Goal: Transaction & Acquisition: Purchase product/service

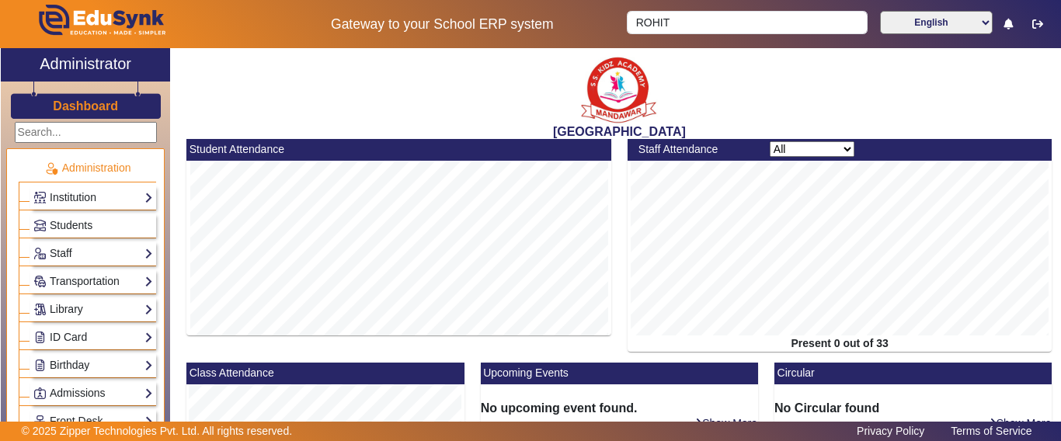
click at [57, 108] on h3 "Dashboard" at bounding box center [85, 106] width 65 height 15
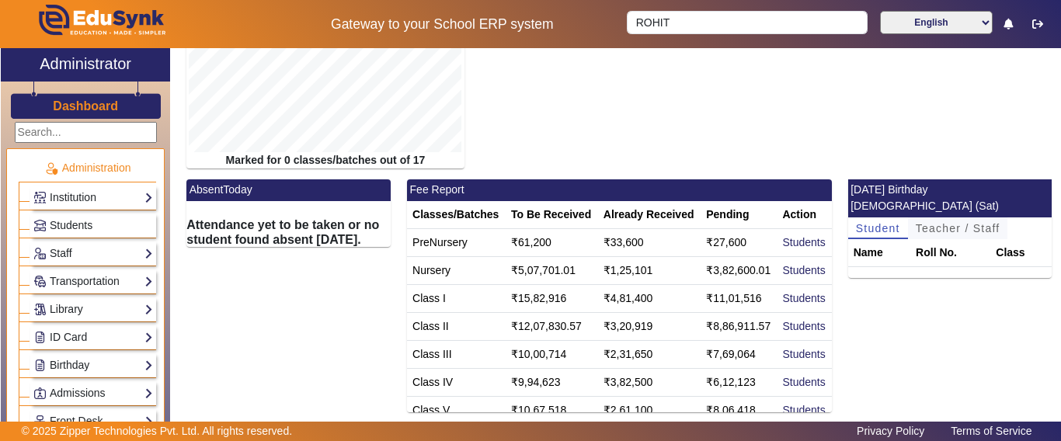
click at [949, 223] on span "Teacher / Staff" at bounding box center [958, 228] width 85 height 11
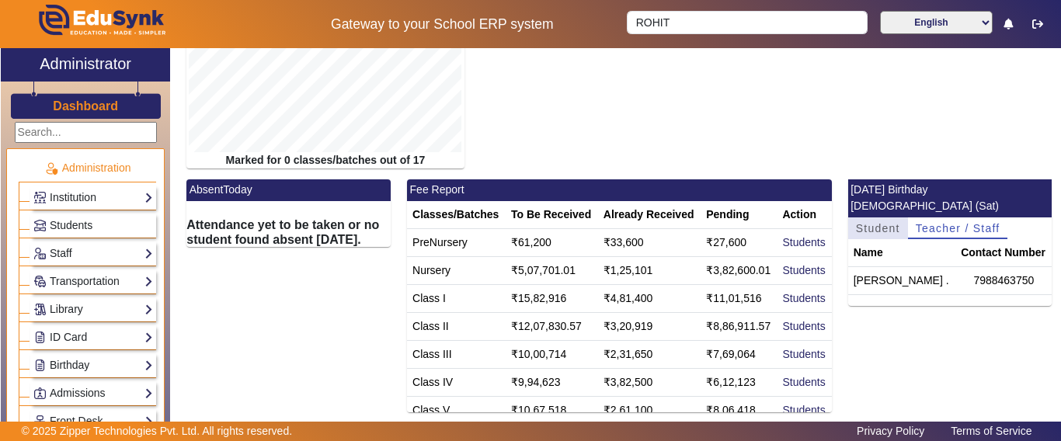
click at [872, 223] on span "Student" at bounding box center [878, 228] width 44 height 11
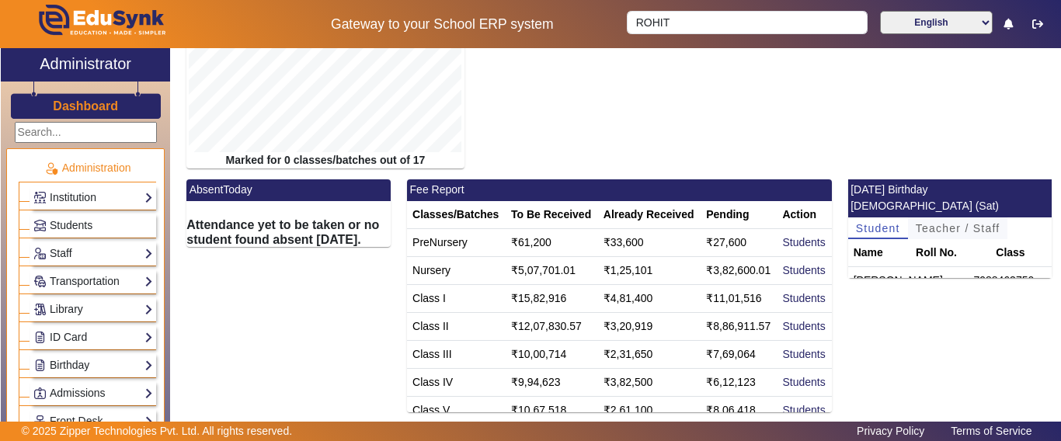
click at [924, 223] on span "Teacher / Staff" at bounding box center [958, 228] width 85 height 11
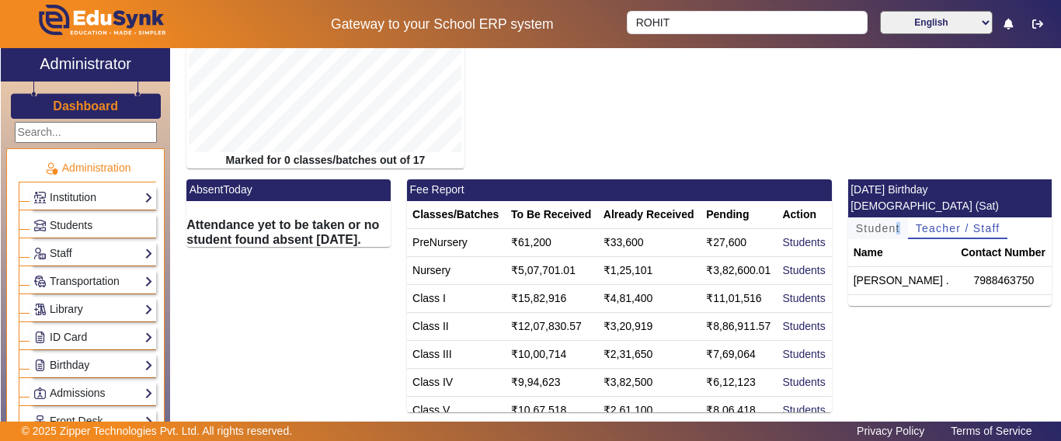
click at [888, 223] on span "Student" at bounding box center [878, 228] width 44 height 11
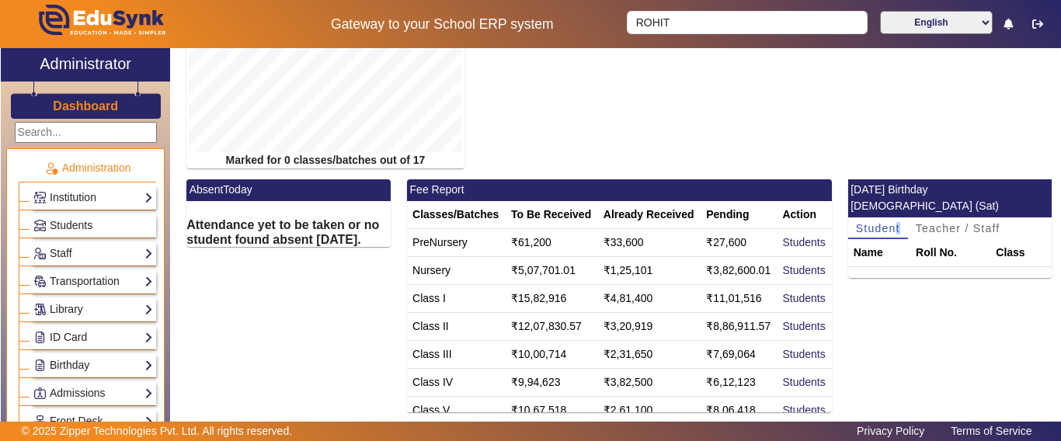
drag, startPoint x: 89, startPoint y: 108, endPoint x: 259, endPoint y: 12, distance: 195.1
click at [88, 106] on h3 "Dashboard" at bounding box center [85, 106] width 65 height 15
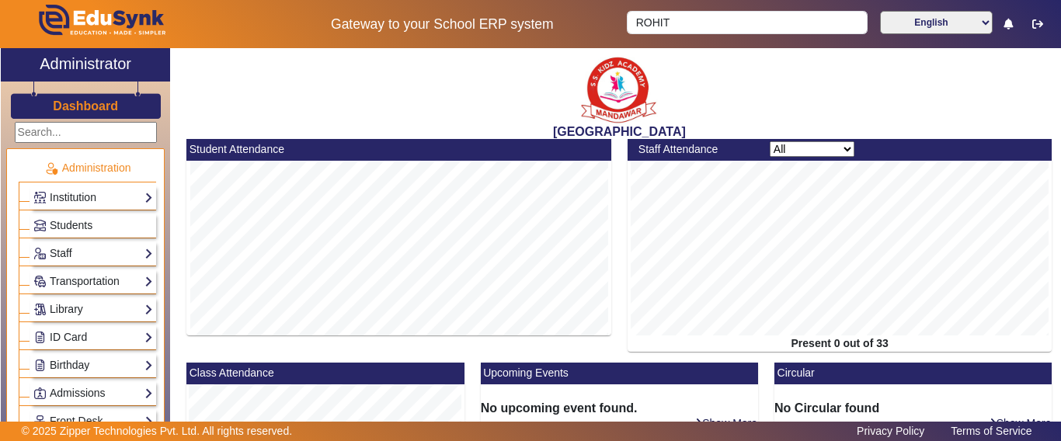
click at [75, 110] on h3 "Dashboard" at bounding box center [85, 106] width 65 height 15
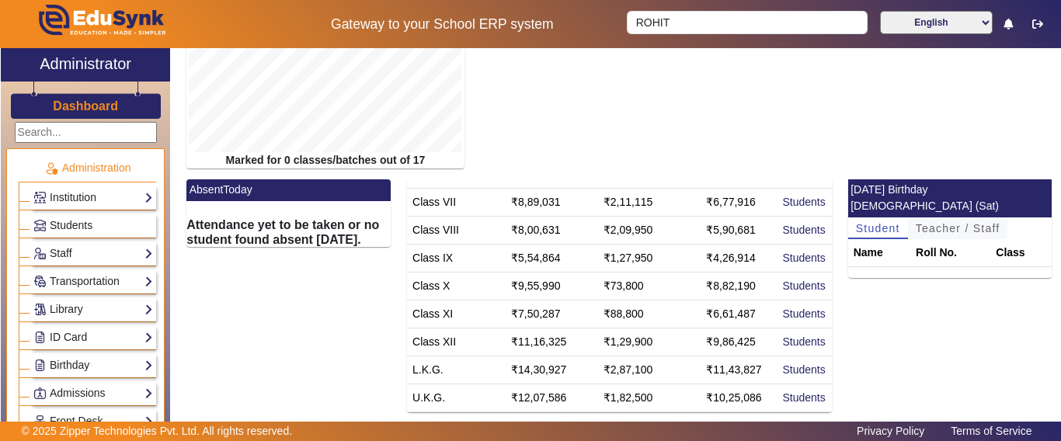
click at [946, 223] on span "Teacher / Staff" at bounding box center [958, 228] width 85 height 11
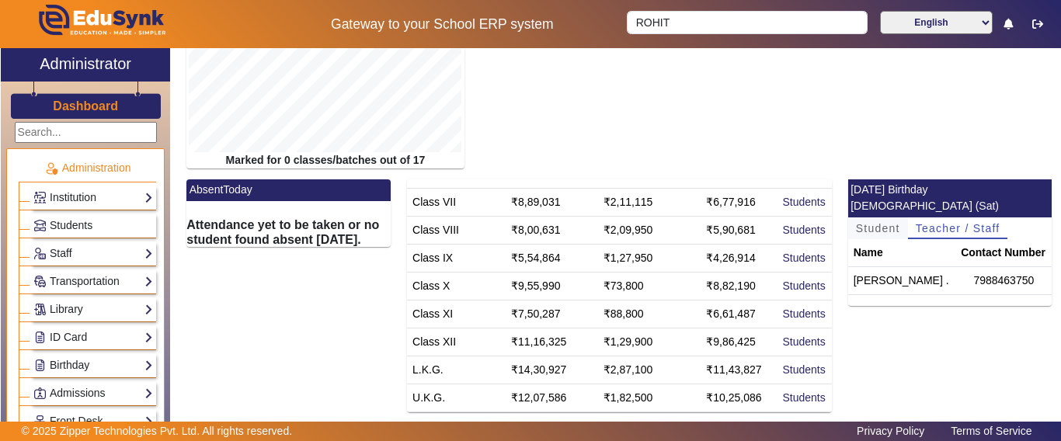
drag, startPoint x: 871, startPoint y: 208, endPoint x: 861, endPoint y: 216, distance: 12.7
click at [871, 223] on span "Student" at bounding box center [878, 228] width 44 height 11
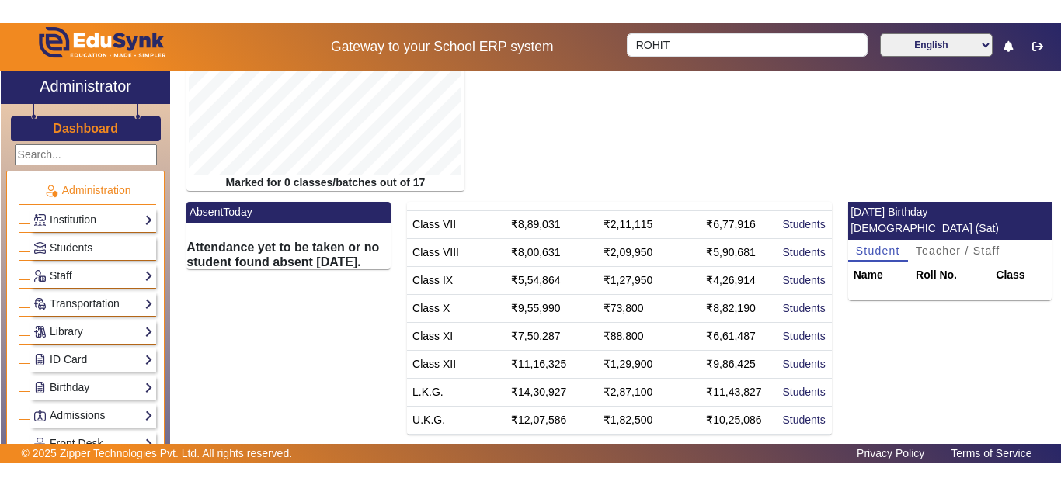
scroll to position [0, 0]
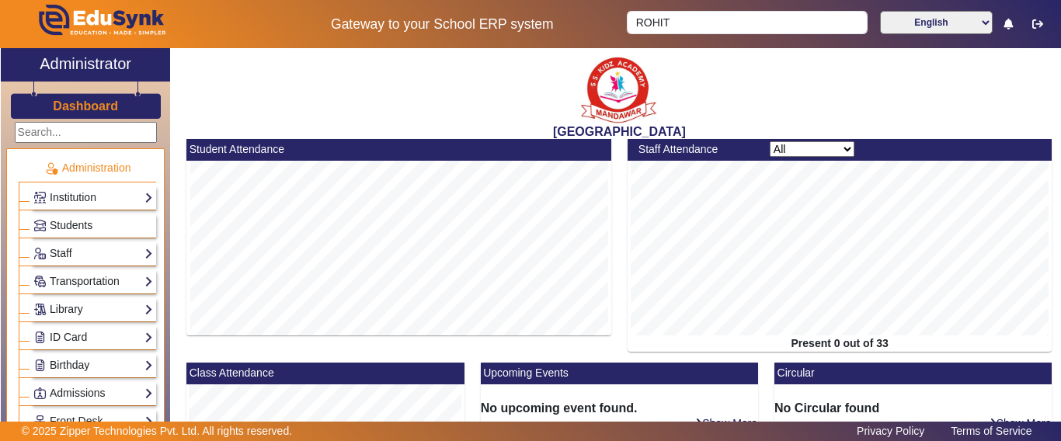
click at [80, 120] on div at bounding box center [85, 131] width 169 height 24
click at [80, 101] on h3 "Dashboard" at bounding box center [85, 106] width 65 height 15
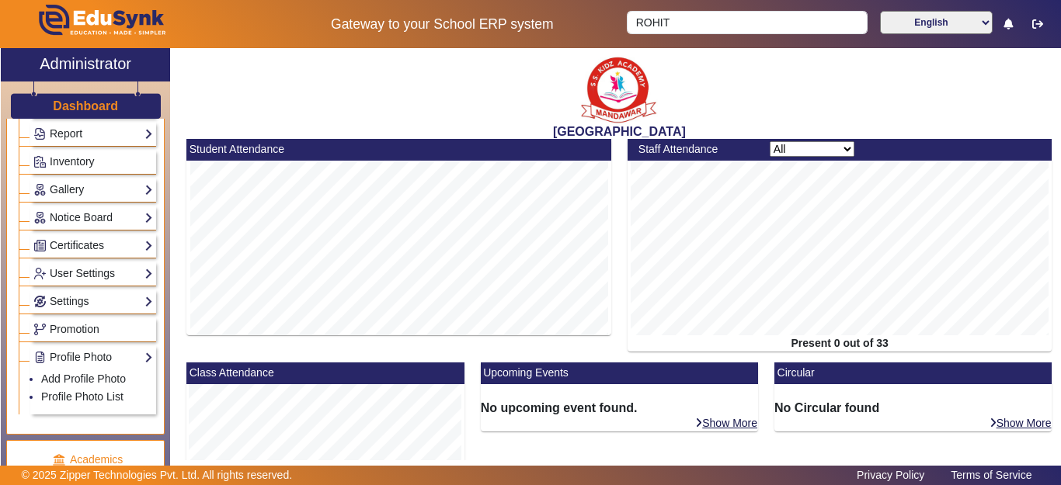
scroll to position [544, 0]
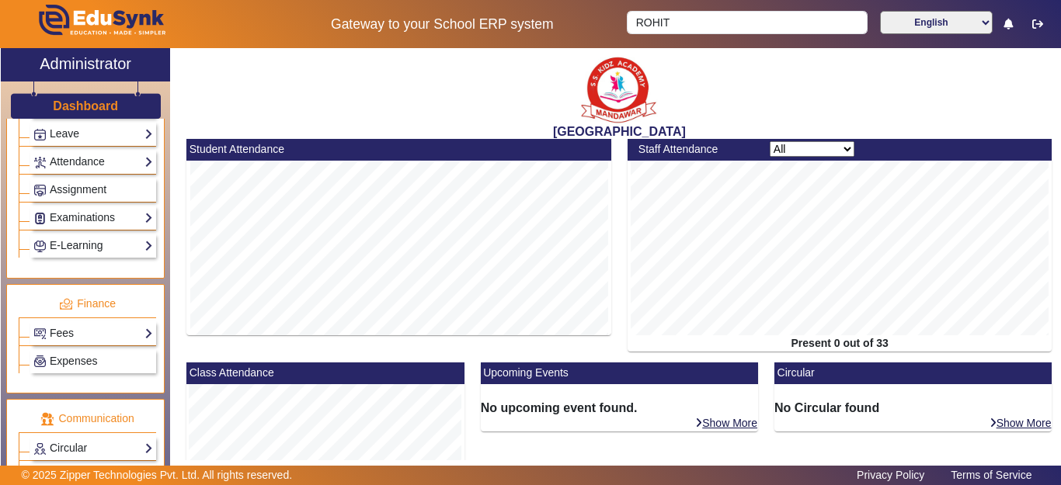
click at [78, 344] on div "Fees Institution Fee Setup Class Fee Setup Student Fee Setup Fee Audit Payment …" at bounding box center [93, 334] width 126 height 24
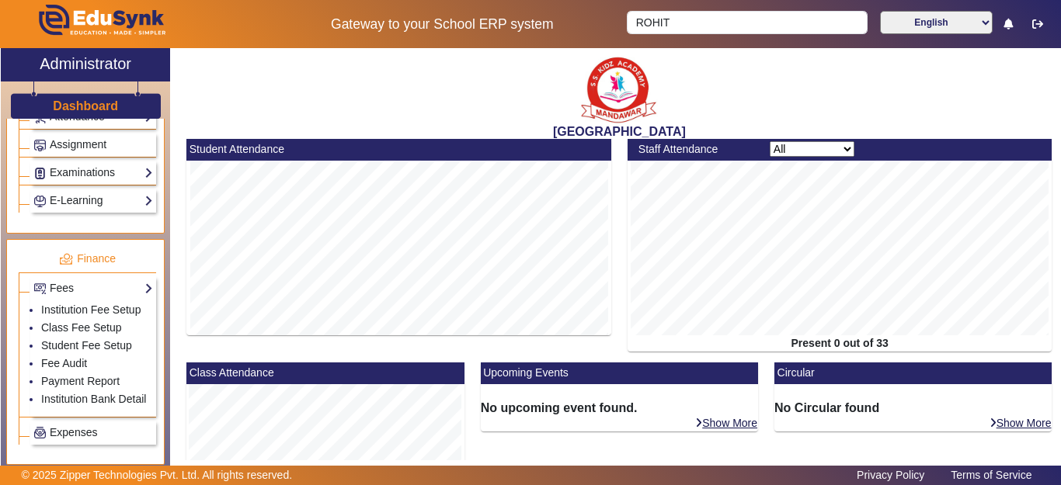
scroll to position [654, 0]
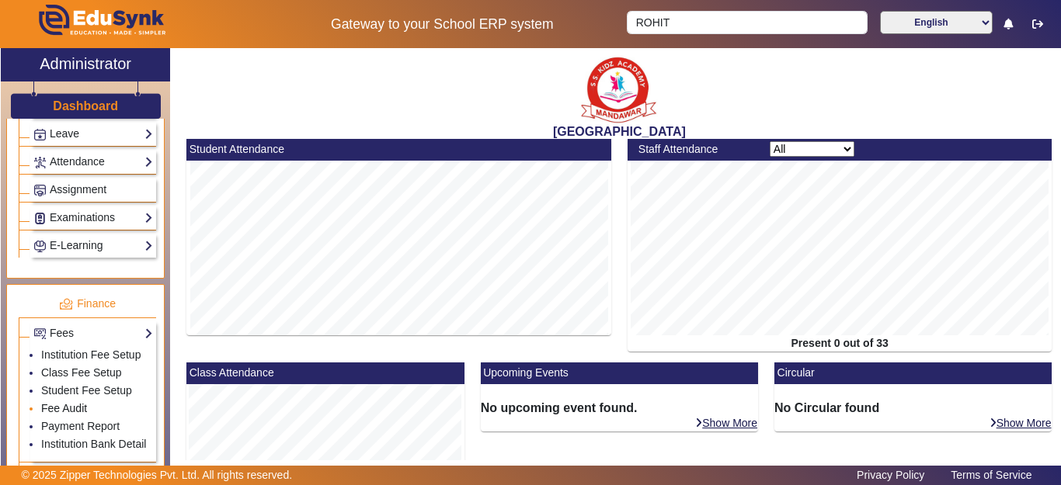
click at [73, 415] on link "Fee Audit" at bounding box center [64, 408] width 46 height 12
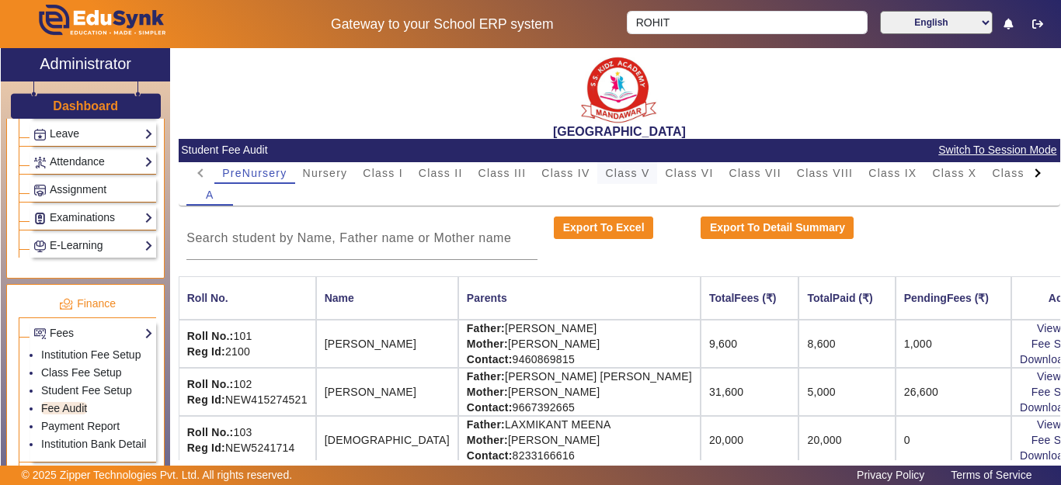
click at [638, 179] on span "Class V" at bounding box center [627, 173] width 44 height 22
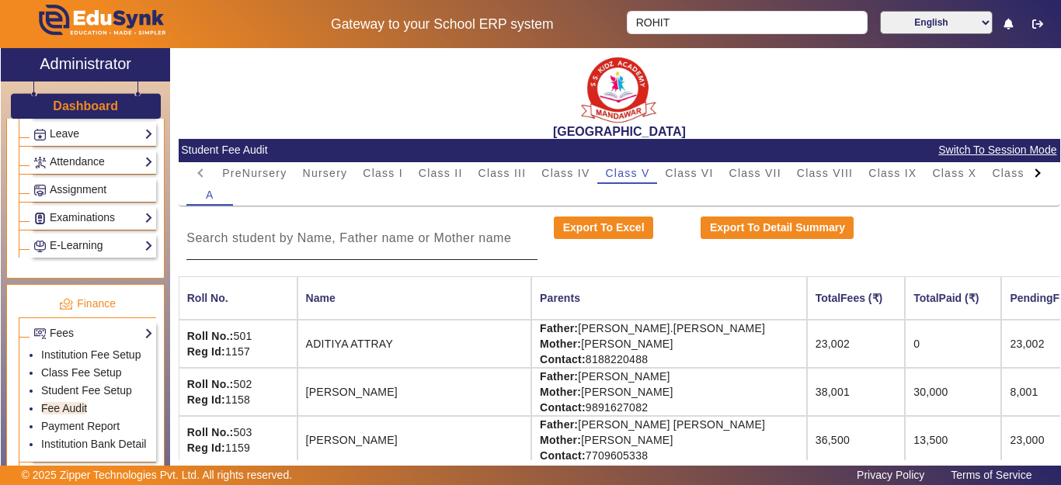
click at [295, 241] on input at bounding box center [361, 238] width 351 height 19
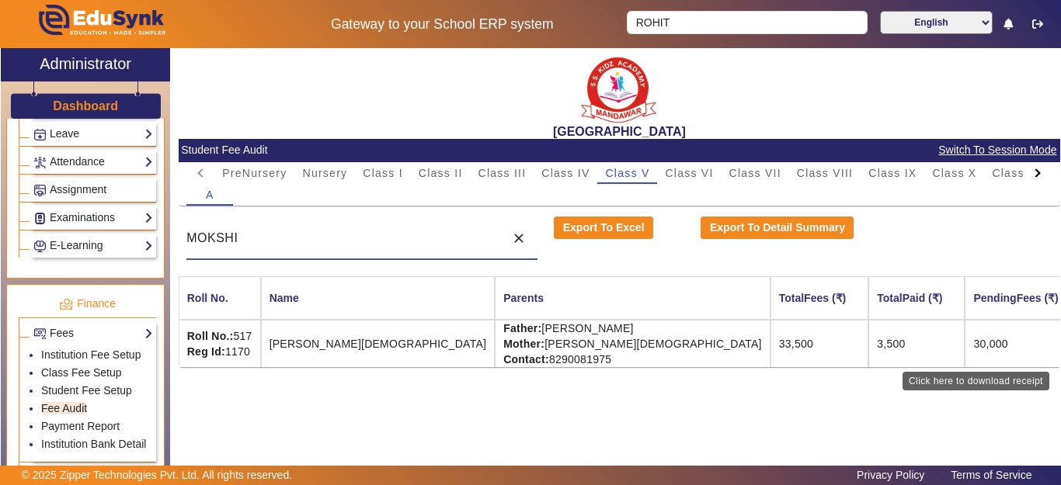
type input "MOKSHI"
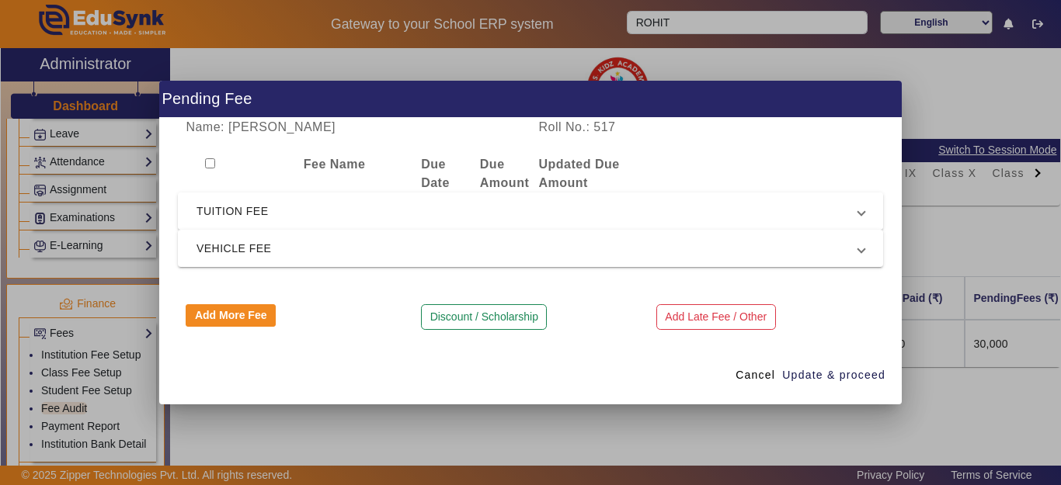
click at [325, 221] on mat-expansion-panel-header "TUITION FEE" at bounding box center [530, 211] width 705 height 37
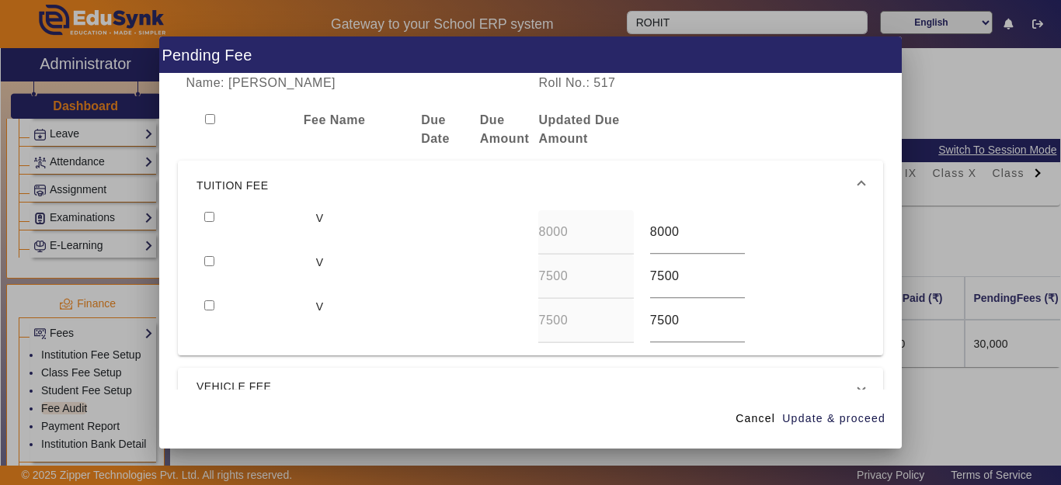
click at [210, 219] on input "checkbox" at bounding box center [209, 217] width 10 height 10
checkbox input "true"
click at [212, 263] on input "checkbox" at bounding box center [209, 261] width 10 height 10
checkbox input "true"
click at [211, 305] on input "checkbox" at bounding box center [209, 306] width 10 height 10
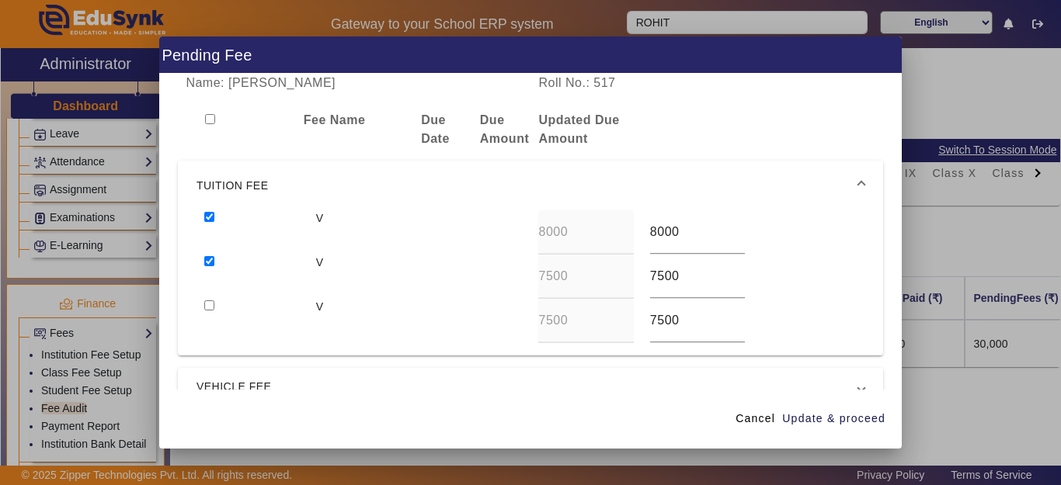
checkbox input "true"
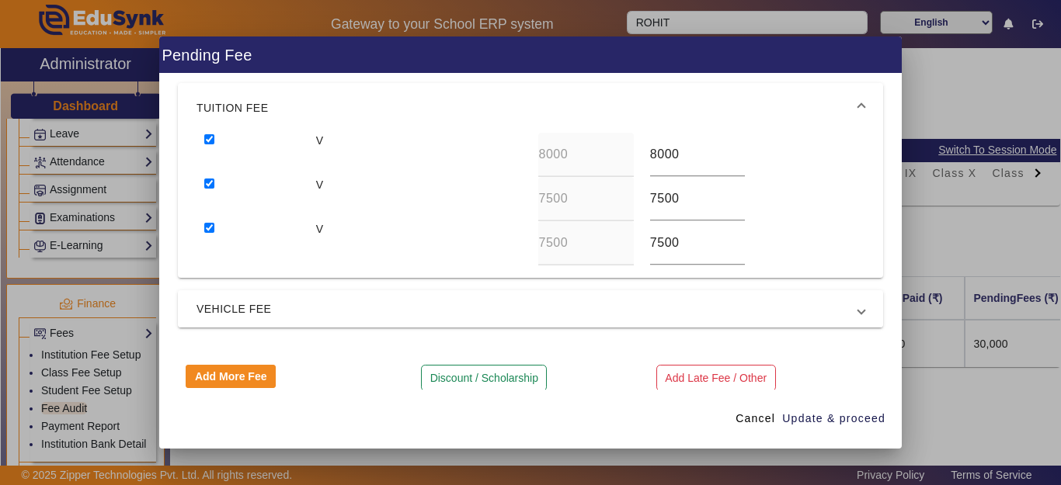
click at [272, 319] on mat-expansion-panel-header "VEHICLE FEE" at bounding box center [530, 308] width 705 height 37
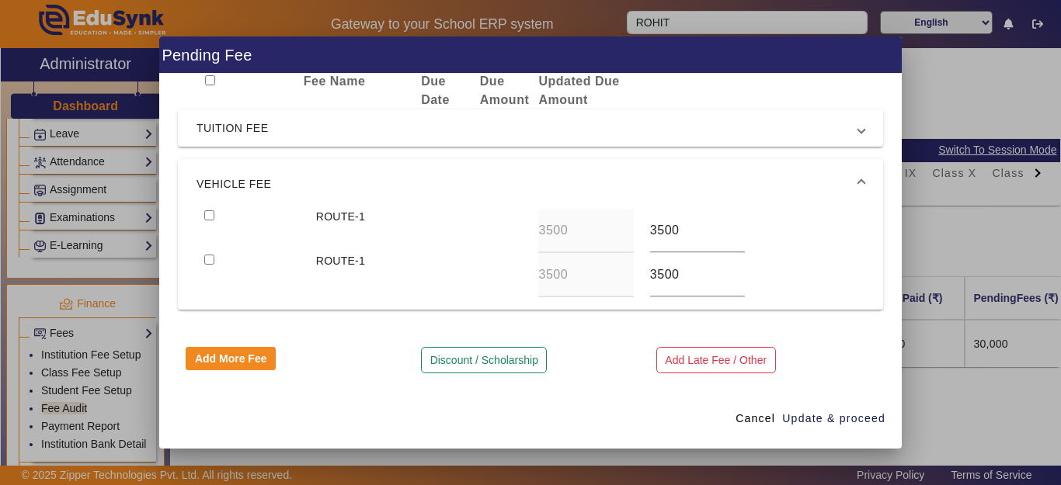
scroll to position [39, 0]
click at [209, 218] on input "checkbox" at bounding box center [209, 215] width 10 height 10
checkbox input "true"
click at [811, 418] on span "Update & proceed" at bounding box center [833, 419] width 103 height 16
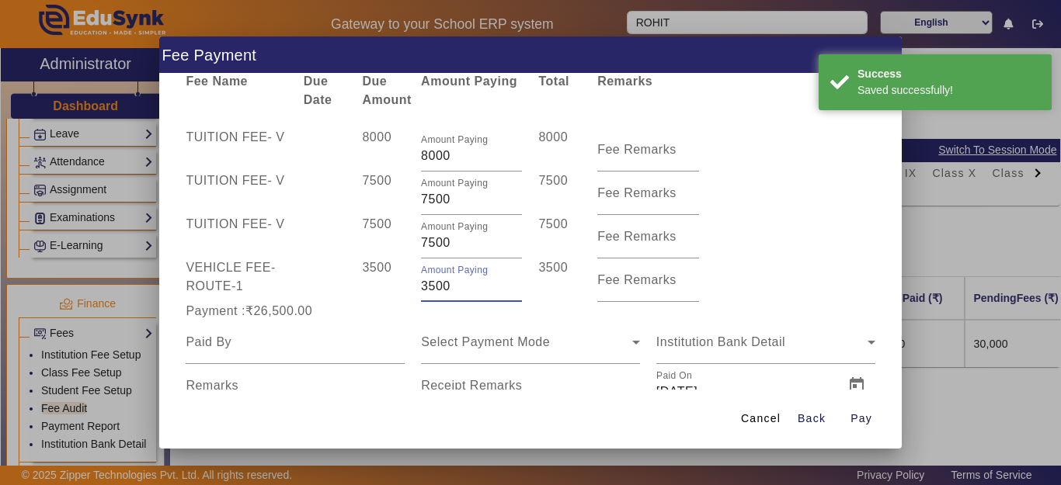
drag, startPoint x: 471, startPoint y: 290, endPoint x: 371, endPoint y: 294, distance: 100.2
click at [371, 294] on div "VEHICLE FEE - ROUTE-1 3500 Amount Paying 3500 3500 Fee Remarks" at bounding box center [530, 280] width 705 height 43
type input "3000"
click at [371, 294] on div "3500" at bounding box center [383, 280] width 59 height 43
click at [277, 335] on input at bounding box center [295, 342] width 219 height 19
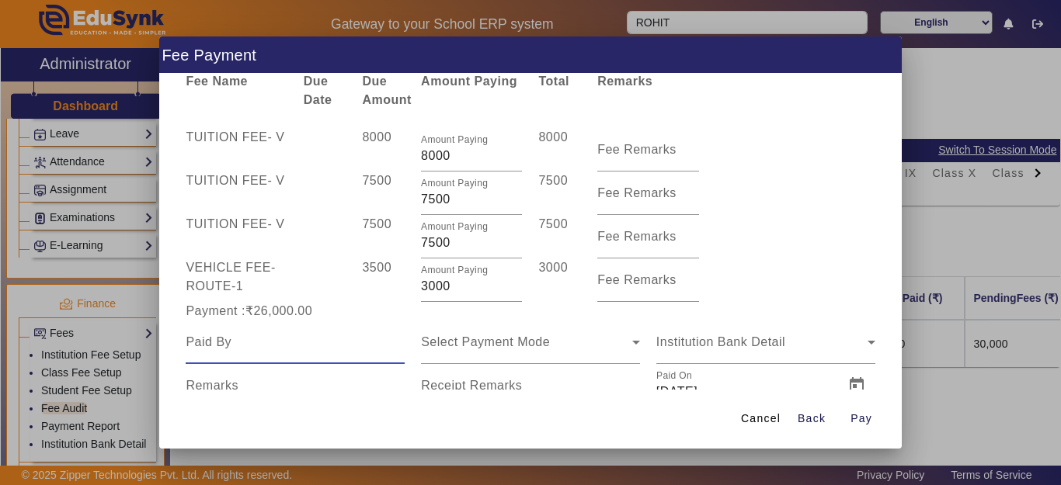
click at [276, 335] on input at bounding box center [295, 342] width 219 height 19
type input "[PERSON_NAME]"
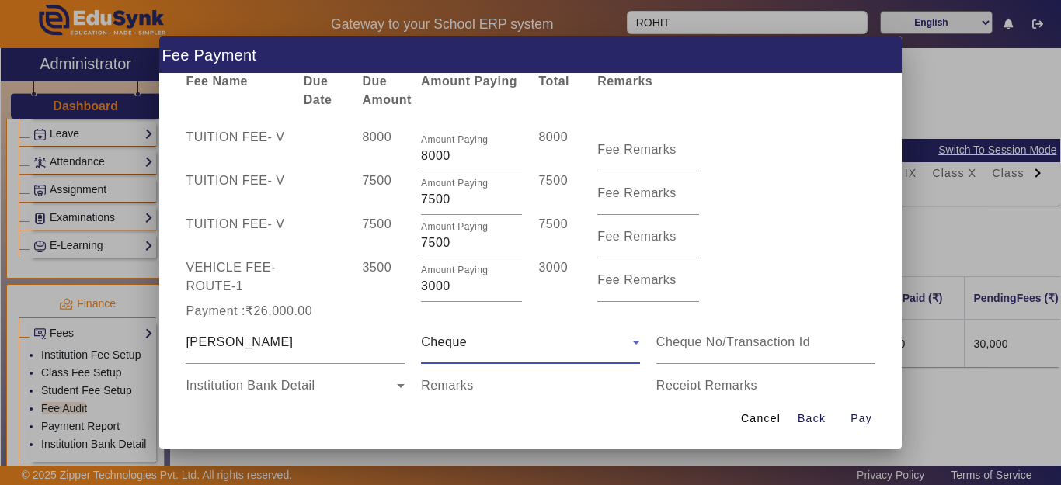
click at [453, 343] on span "Cheque" at bounding box center [444, 342] width 46 height 13
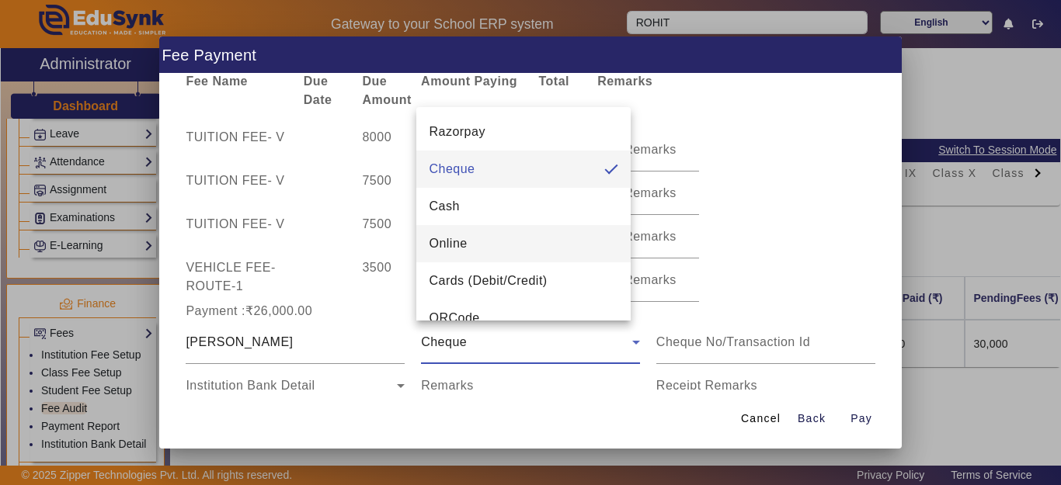
click at [475, 234] on mat-option "Online" at bounding box center [523, 243] width 214 height 37
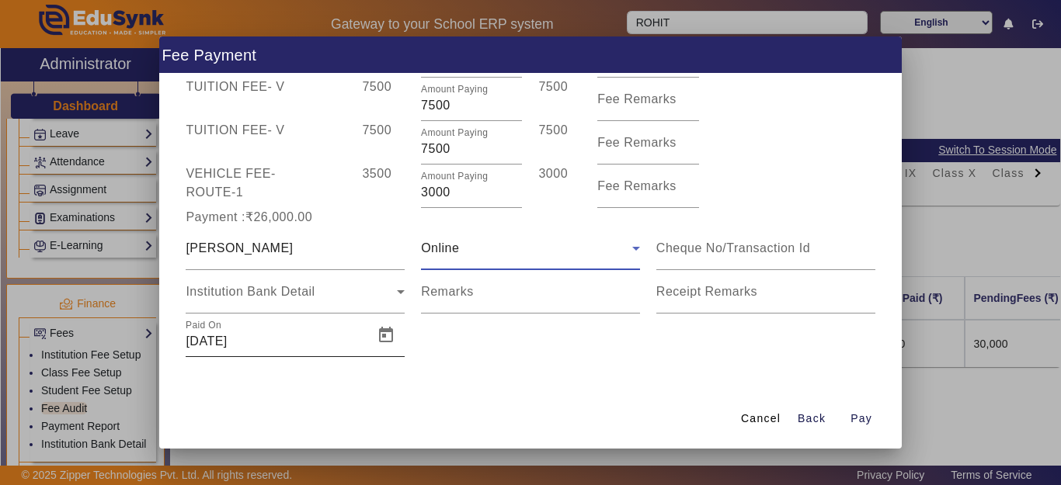
scroll to position [134, 0]
click at [235, 299] on div "Institution Bank Detail" at bounding box center [291, 290] width 211 height 19
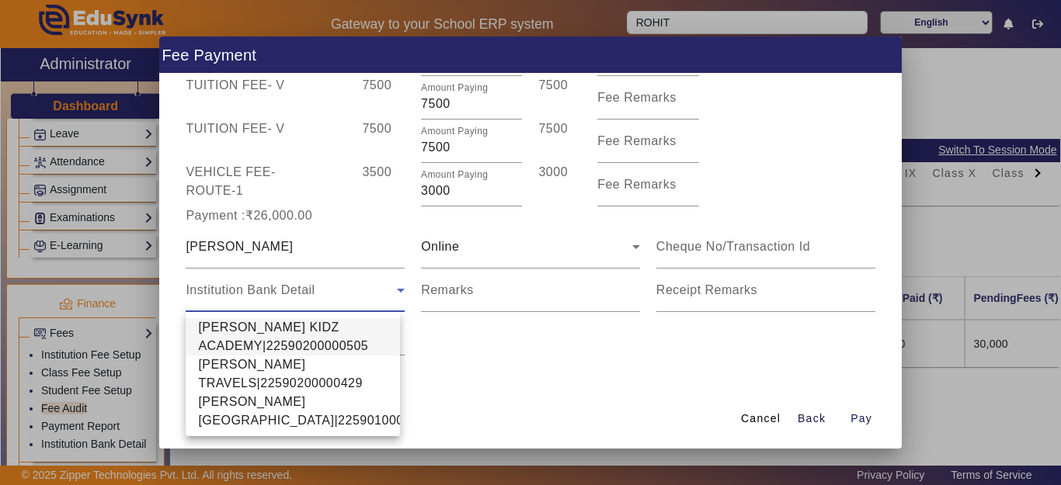
click at [246, 348] on span "[PERSON_NAME] KIDZ ACADEMY|22590200000505" at bounding box center [292, 336] width 189 height 37
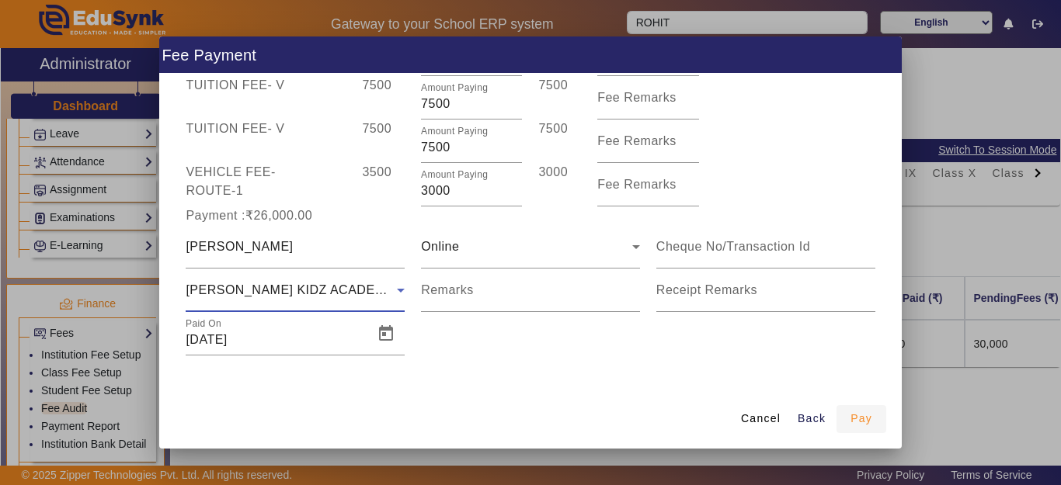
click at [864, 423] on span "Pay" at bounding box center [861, 419] width 22 height 16
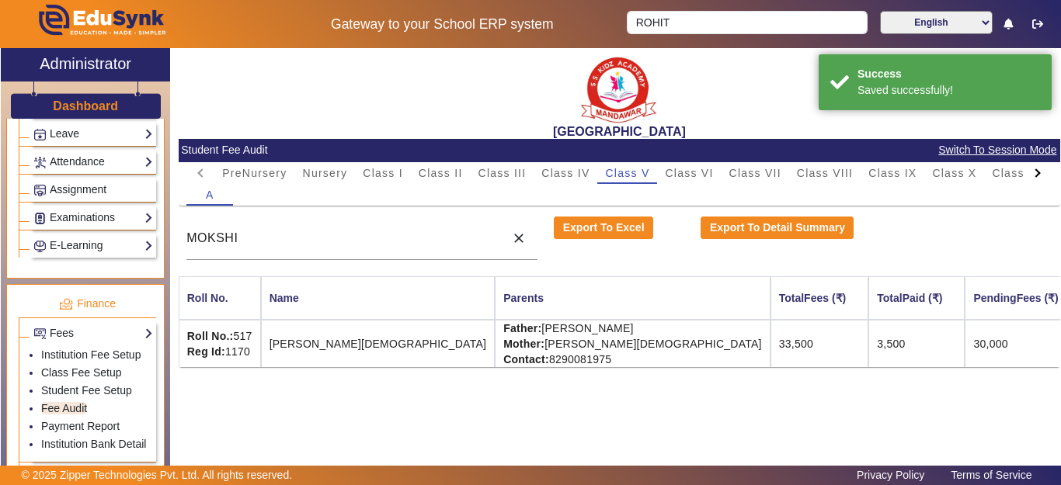
scroll to position [0, 0]
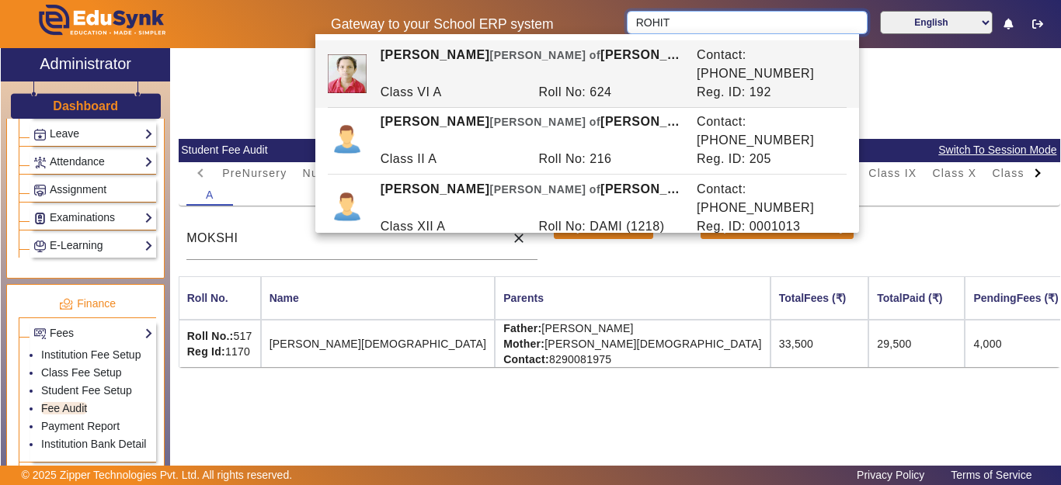
drag, startPoint x: 678, startPoint y: 13, endPoint x: 530, endPoint y: 22, distance: 148.6
click at [530, 22] on div "Gateway to your School ERP system ROHIT English हिंदी (Hindi) ಕನ್ನಡ (Kannada) த…" at bounding box center [530, 24] width 1059 height 48
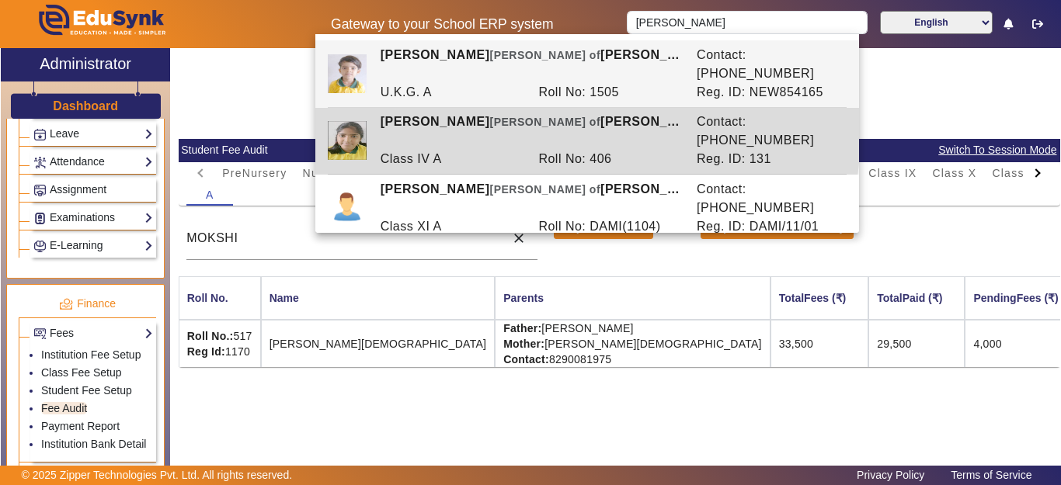
click at [478, 113] on div "[PERSON_NAME] [PERSON_NAME] of [PERSON_NAME]" at bounding box center [530, 131] width 316 height 37
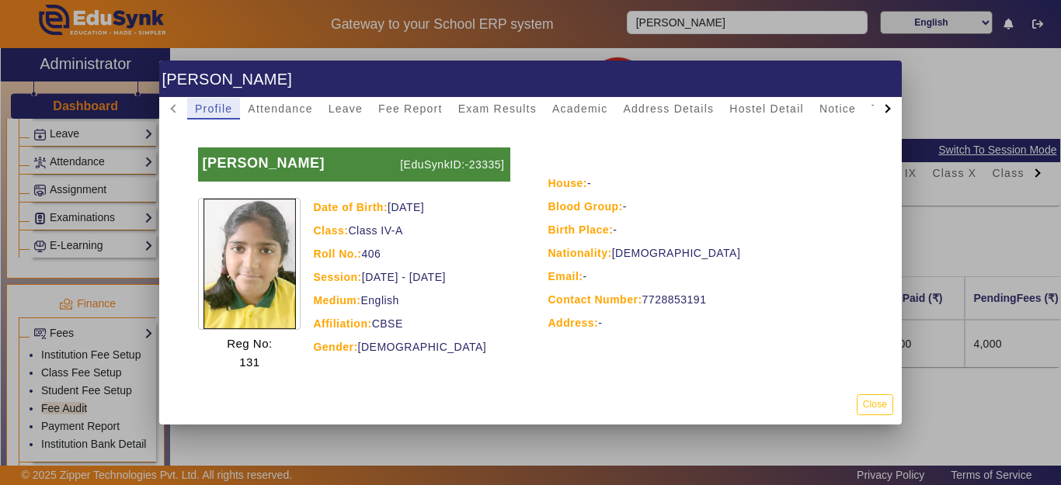
click at [718, 23] on div at bounding box center [530, 242] width 1061 height 485
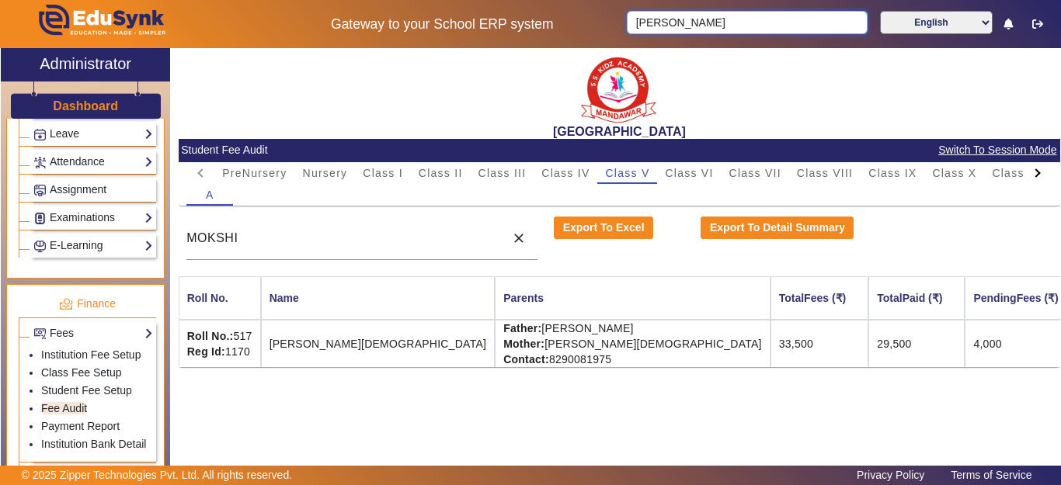
drag, startPoint x: 749, startPoint y: 17, endPoint x: 429, endPoint y: 20, distance: 320.0
click at [429, 20] on div "Gateway to your School ERP system [PERSON_NAME] English हिंदी (Hindi) ಕನ್ನಡ (Ka…" at bounding box center [530, 24] width 1059 height 48
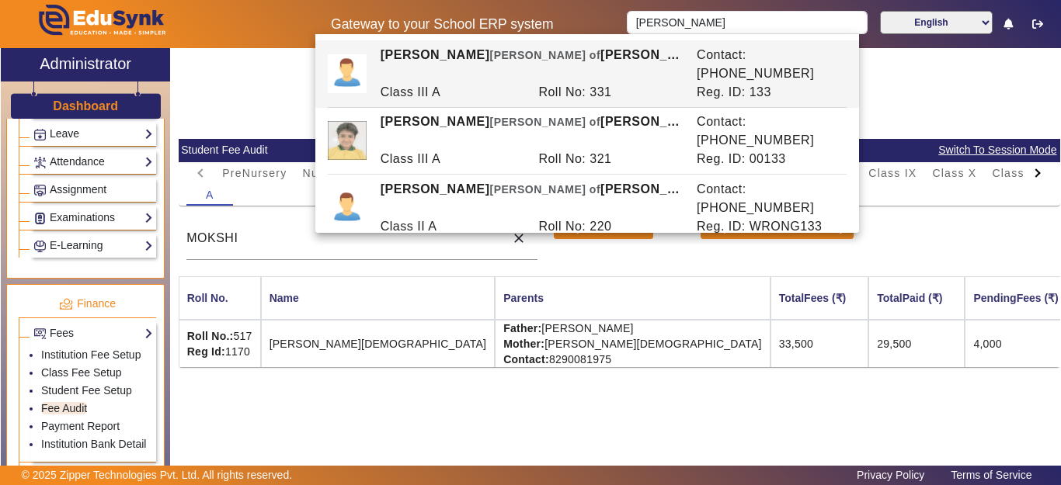
click at [496, 83] on div "Class III A" at bounding box center [451, 92] width 158 height 19
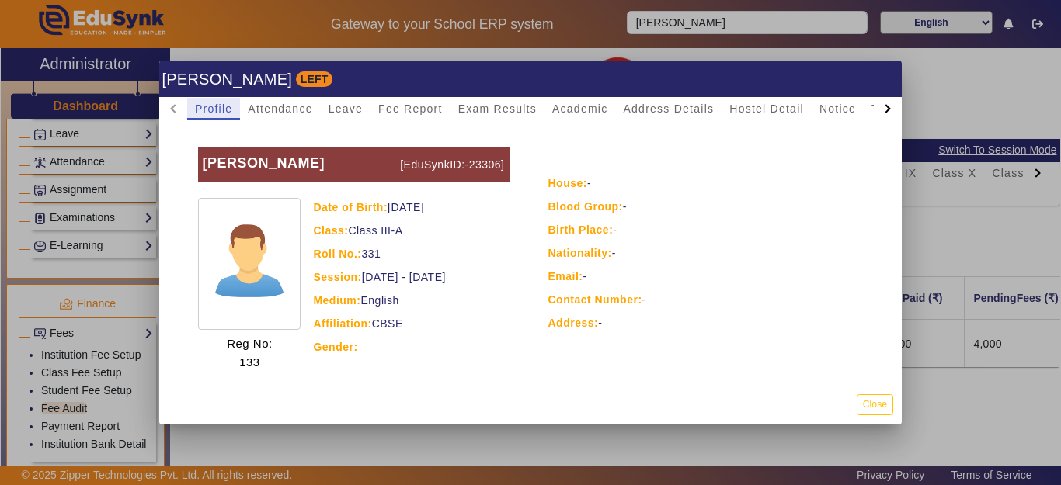
click at [745, 33] on div at bounding box center [530, 242] width 1061 height 485
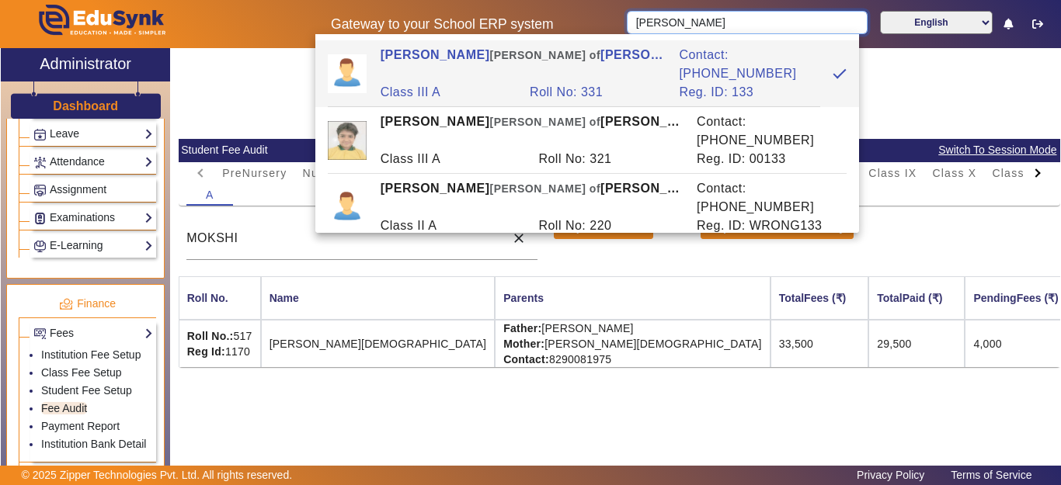
drag, startPoint x: 746, startPoint y: 23, endPoint x: 307, endPoint y: 43, distance: 440.0
click at [307, 43] on div "Gateway to your School ERP system [PERSON_NAME] English हिंदी (Hindi) ಕನ್ನಡ (Ka…" at bounding box center [530, 24] width 1059 height 48
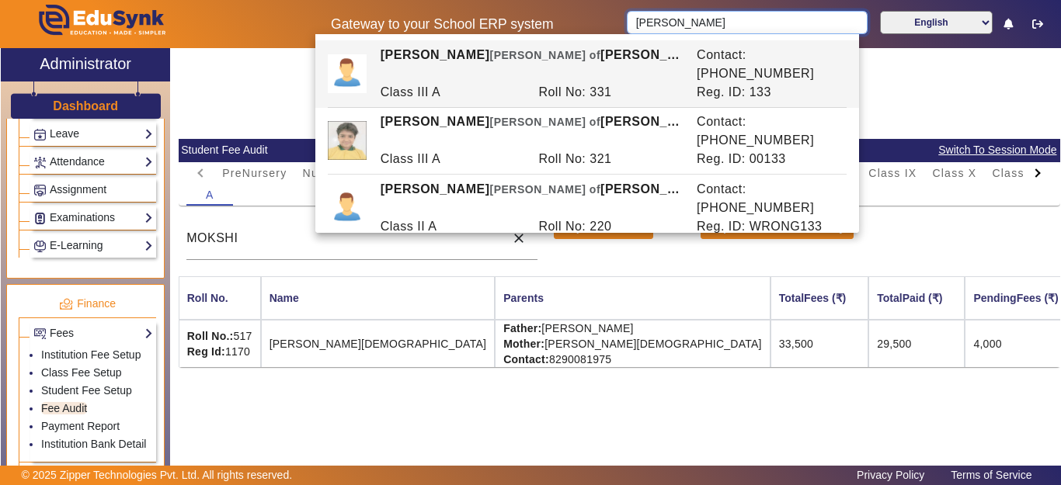
type input "[PERSON_NAME]"
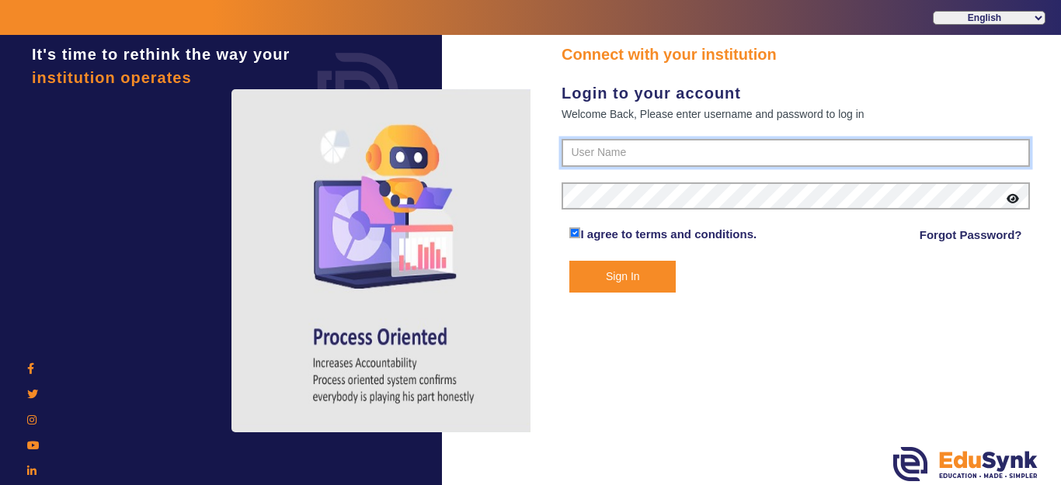
type input "9928895959"
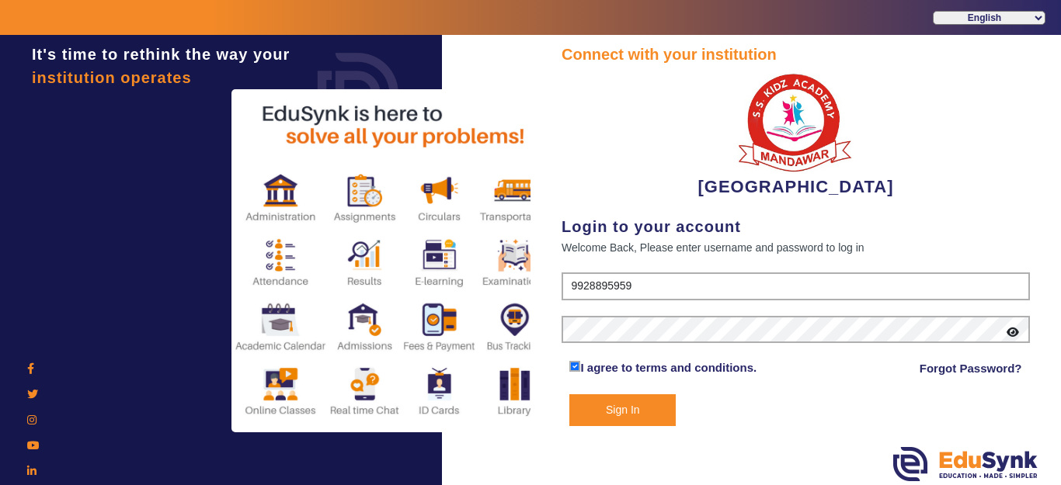
click at [638, 408] on button "Sign In" at bounding box center [622, 411] width 106 height 32
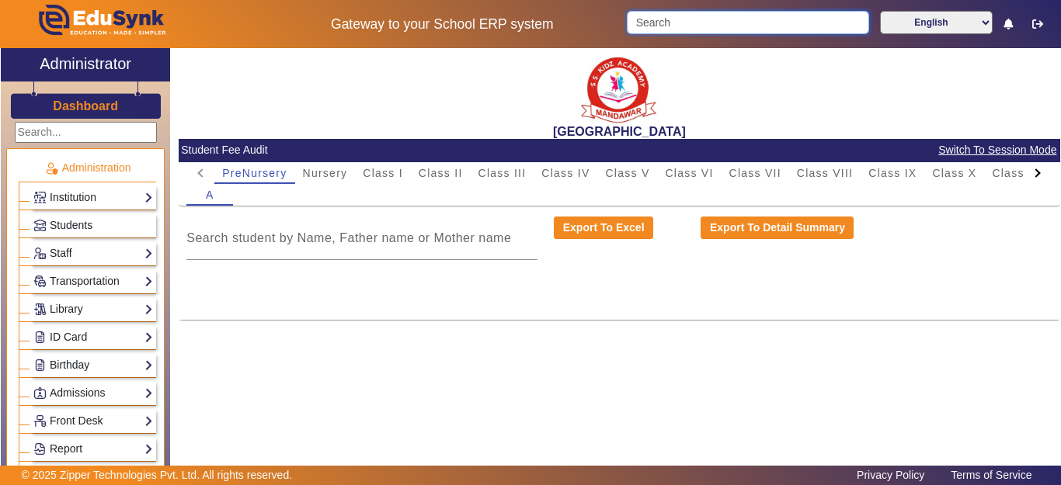
click at [669, 19] on input "Search" at bounding box center [748, 22] width 242 height 23
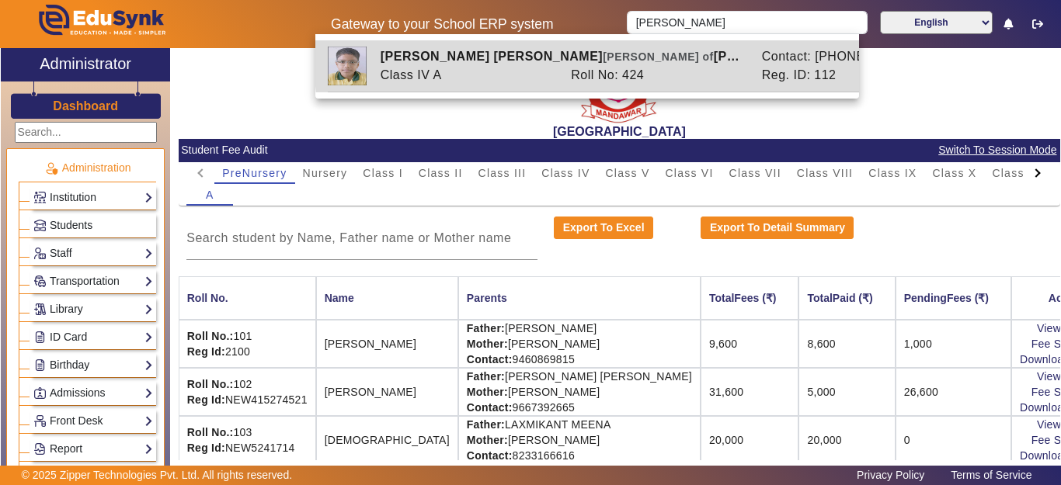
click at [628, 55] on div "[PERSON_NAME] [PERSON_NAME] of [PERSON_NAME] [PERSON_NAME]" at bounding box center [562, 56] width 381 height 19
type input "[PERSON_NAME] [PERSON_NAME]"
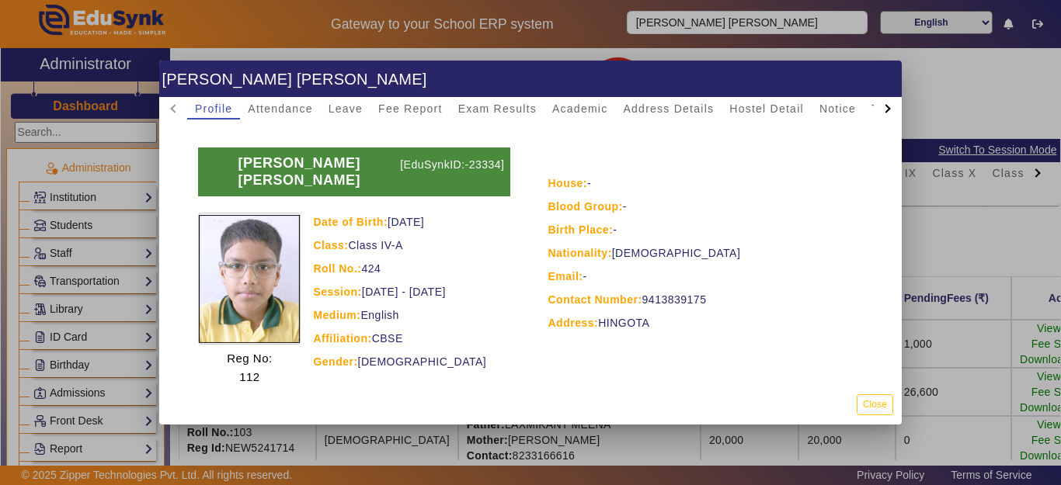
drag, startPoint x: 692, startPoint y: 297, endPoint x: 638, endPoint y: 304, distance: 54.0
click at [638, 304] on div "Contact Number: [PHONE_NUMBER]" at bounding box center [707, 299] width 318 height 19
copy div "9413839175"
